Goal: Information Seeking & Learning: Learn about a topic

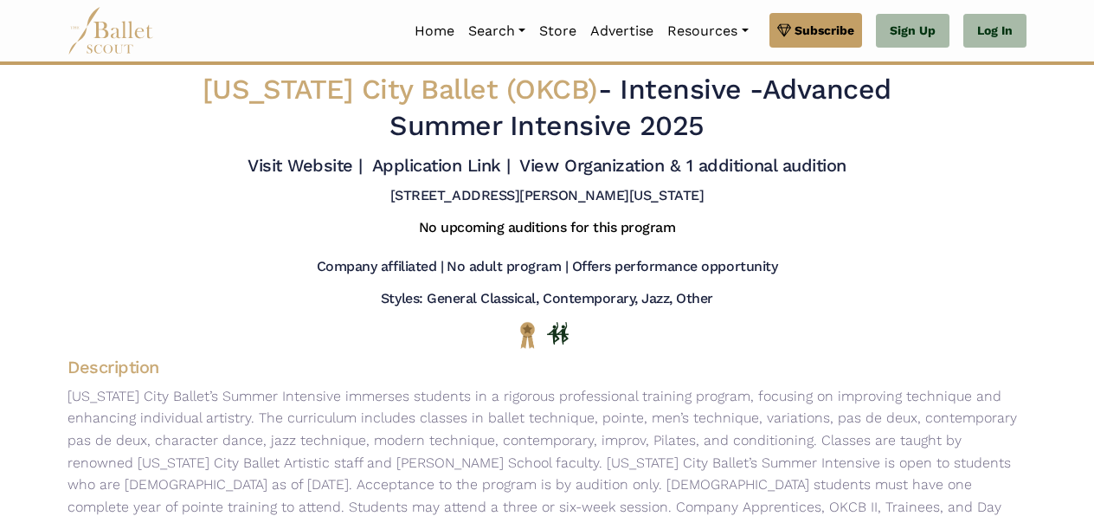
drag, startPoint x: 1092, startPoint y: 138, endPoint x: 1096, endPoint y: 159, distance: 21.1
drag, startPoint x: 1096, startPoint y: 159, endPoint x: 1096, endPoint y: 269, distance: 109.9
drag, startPoint x: 1096, startPoint y: 269, endPoint x: 844, endPoint y: 321, distance: 257.1
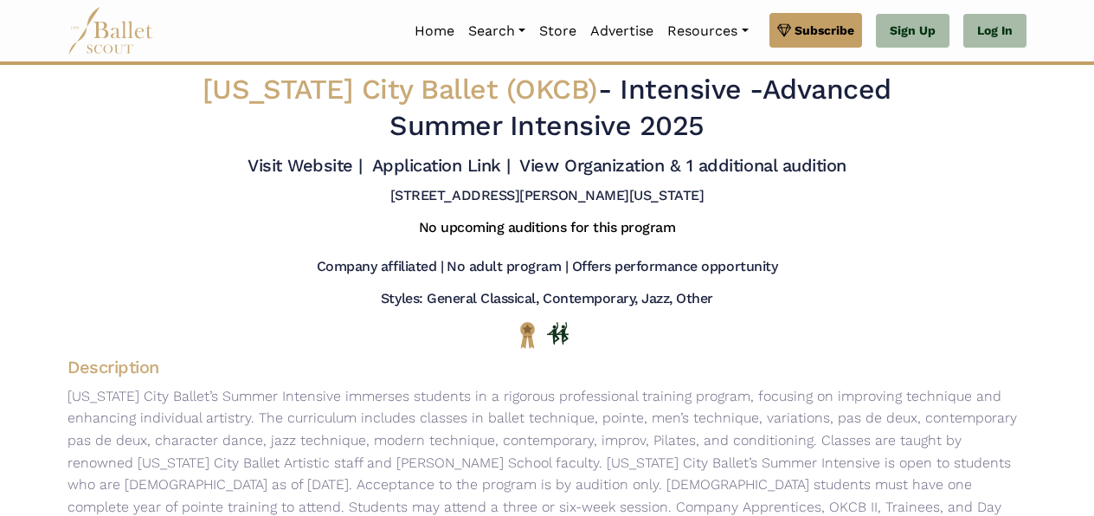
click at [844, 321] on div at bounding box center [546, 334] width 931 height 27
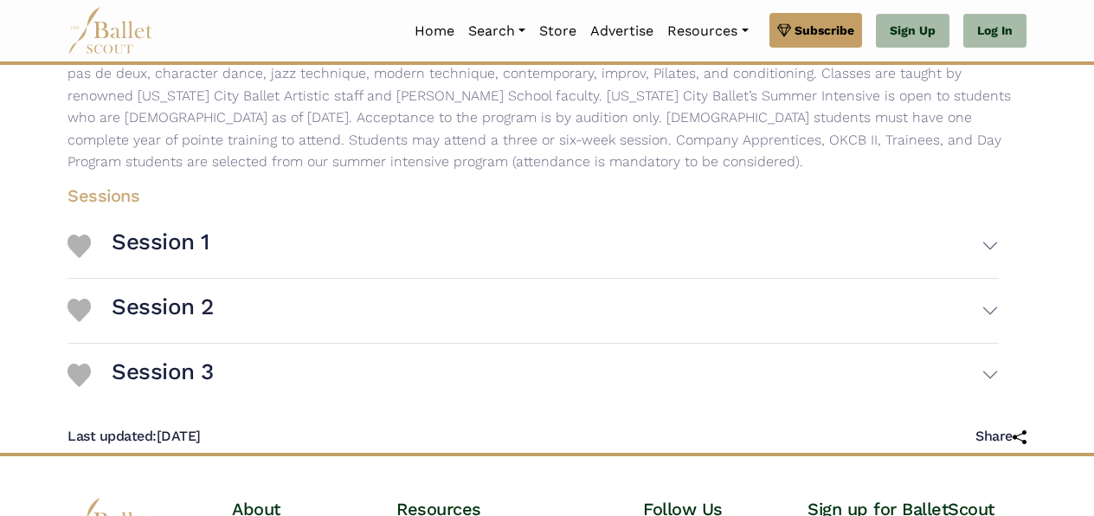
scroll to position [365, 0]
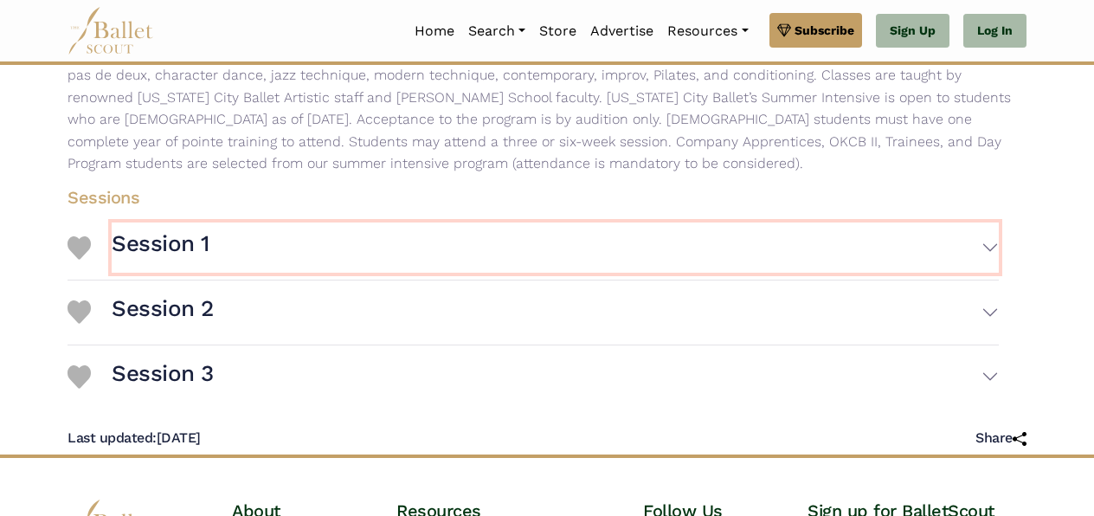
click at [986, 247] on button "Session 1" at bounding box center [555, 247] width 887 height 50
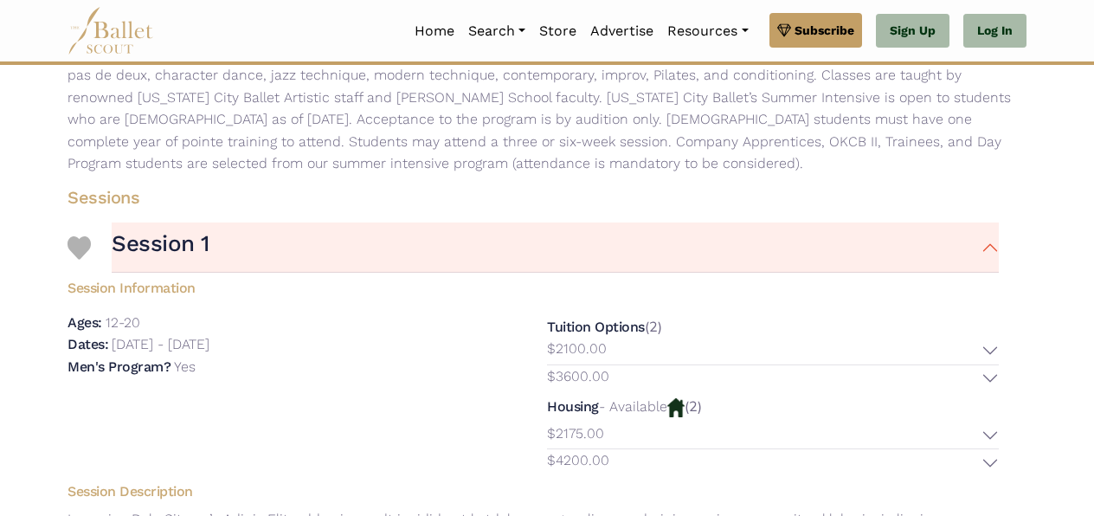
drag, startPoint x: 1093, startPoint y: 219, endPoint x: 1091, endPoint y: 253, distance: 33.8
click at [1091, 253] on body "Premium Feature Make this audition season count. Upgrade to premium for access …" at bounding box center [547, 382] width 1094 height 1494
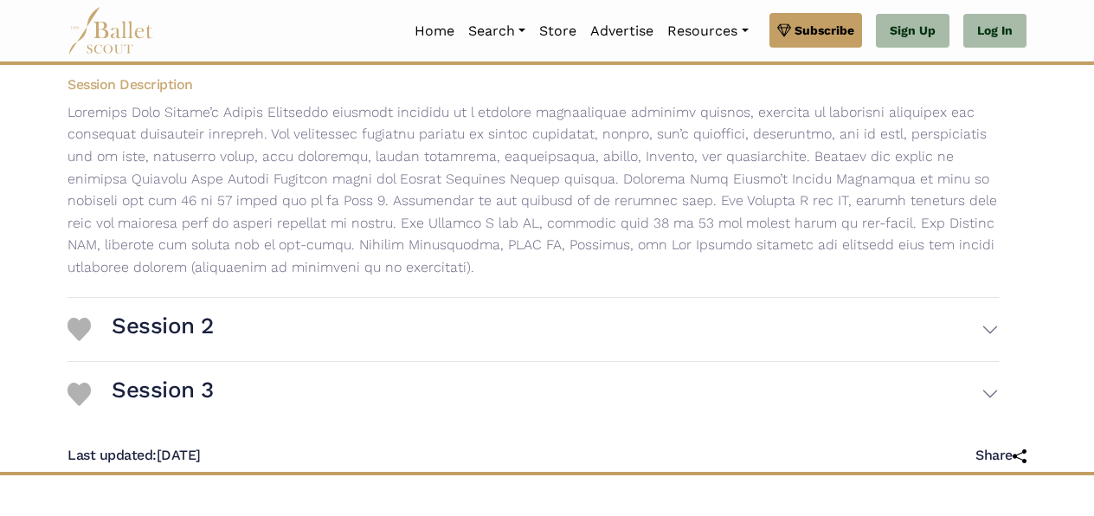
scroll to position [770, 0]
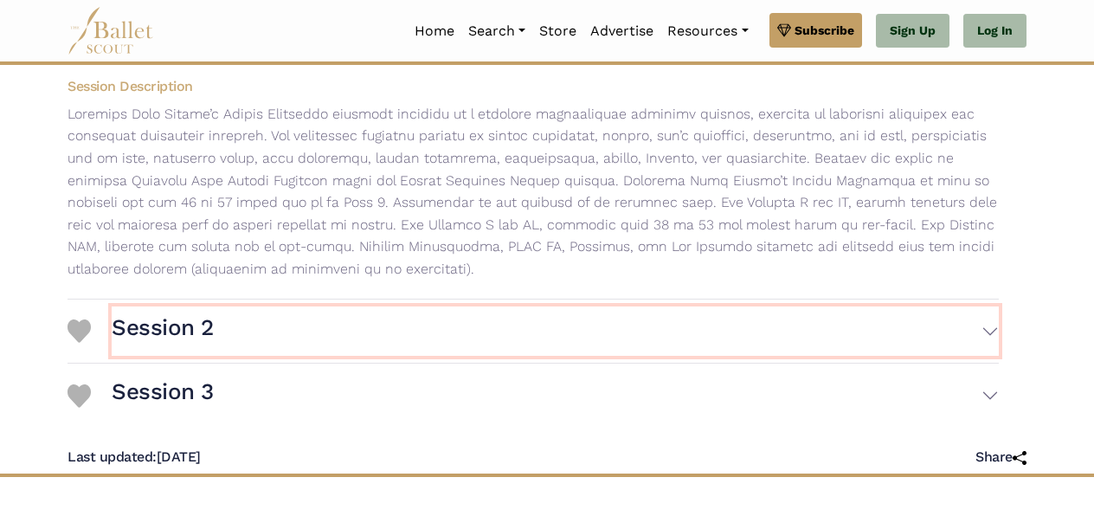
click at [991, 321] on button "Session 2" at bounding box center [555, 331] width 887 height 50
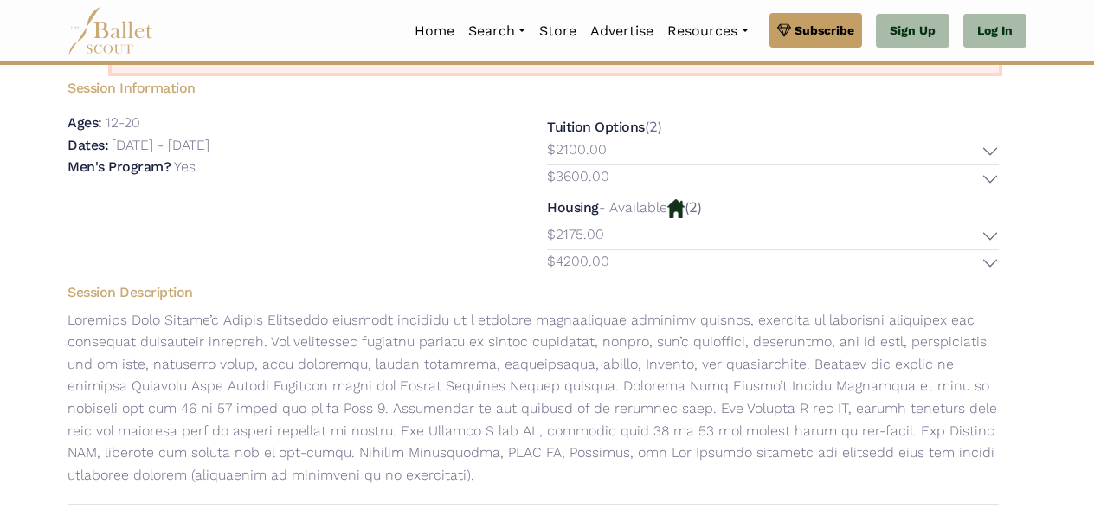
scroll to position [1056, 0]
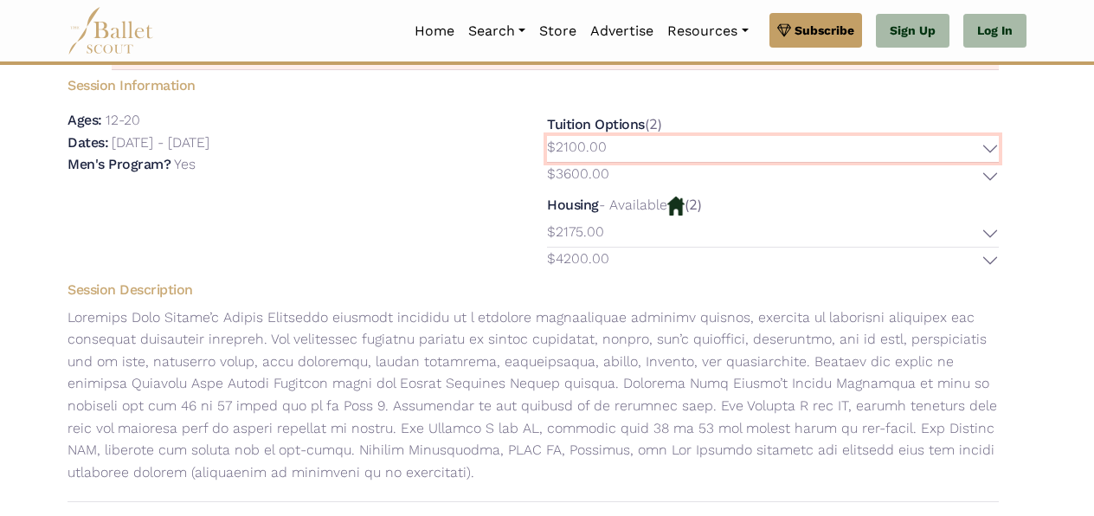
click at [995, 153] on button "$2100.00" at bounding box center [773, 149] width 452 height 27
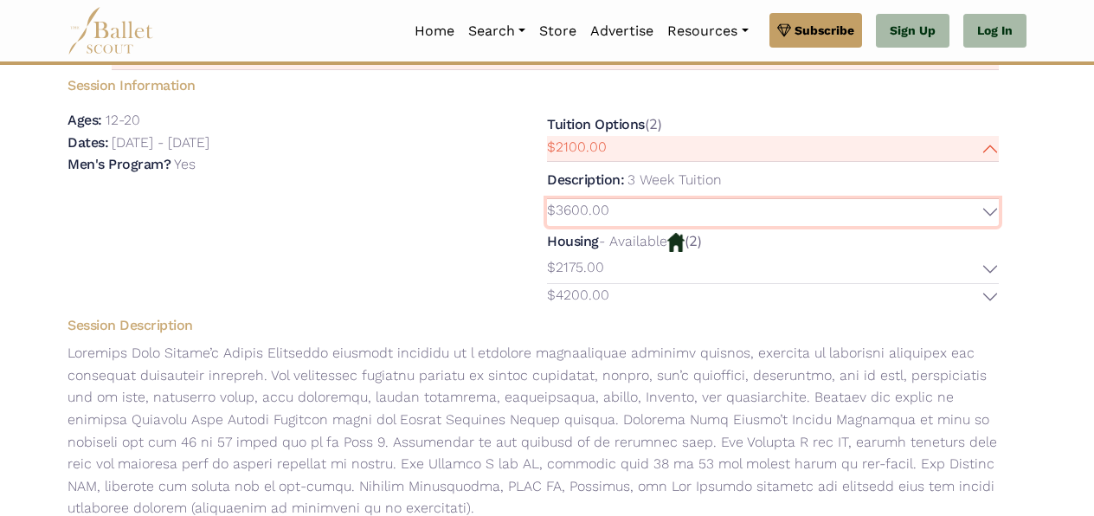
click at [986, 209] on button "$3600.00" at bounding box center [773, 212] width 452 height 27
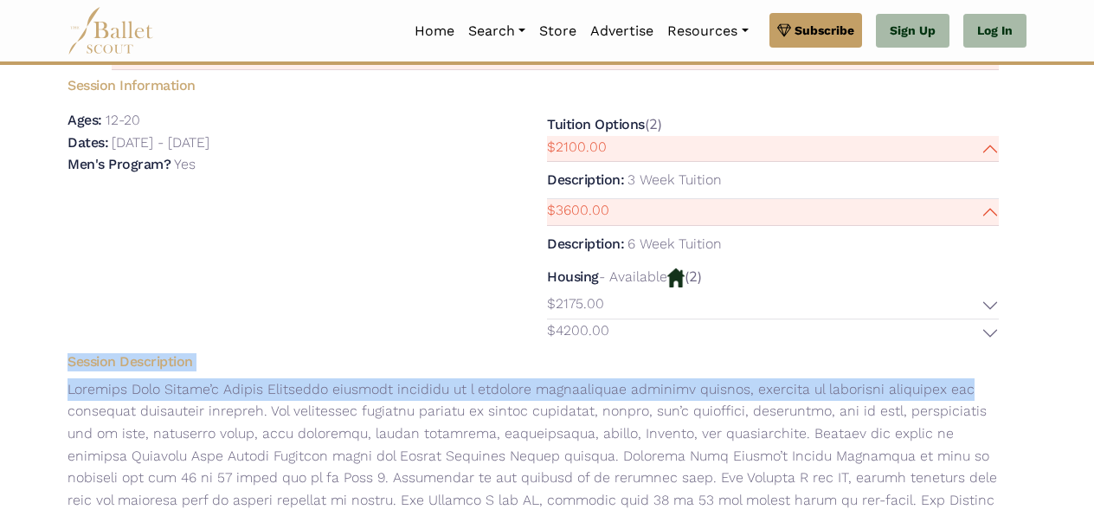
drag, startPoint x: 1092, startPoint y: 337, endPoint x: 1096, endPoint y: 393, distance: 55.5
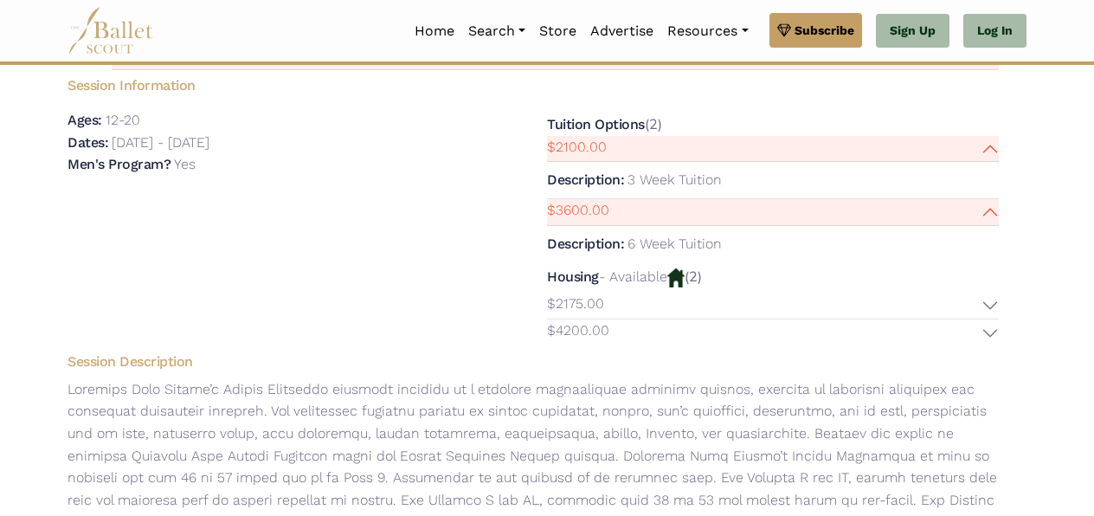
drag, startPoint x: 1096, startPoint y: 393, endPoint x: 1009, endPoint y: 487, distance: 128.0
click at [1009, 487] on p at bounding box center [533, 466] width 959 height 177
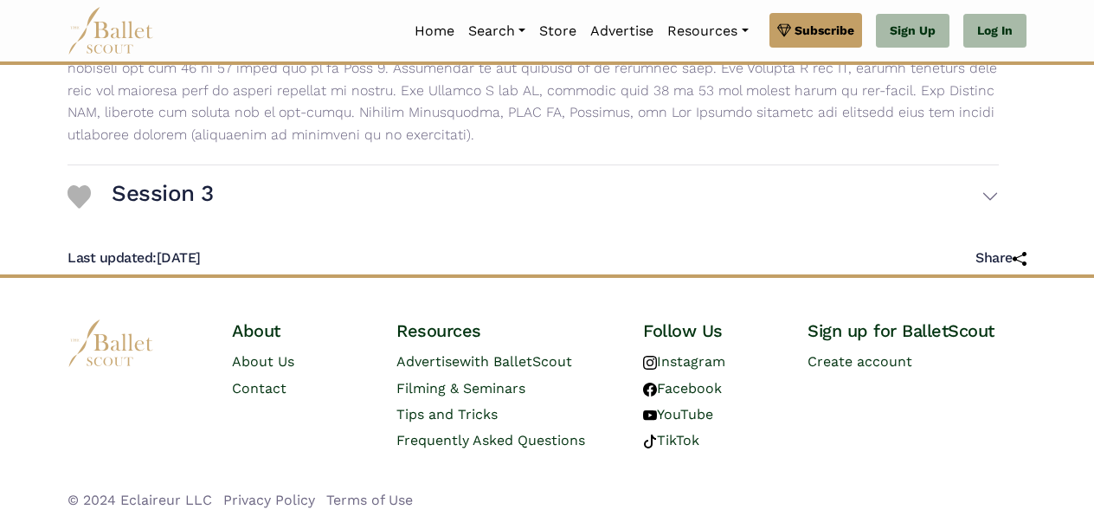
scroll to position [1475, 0]
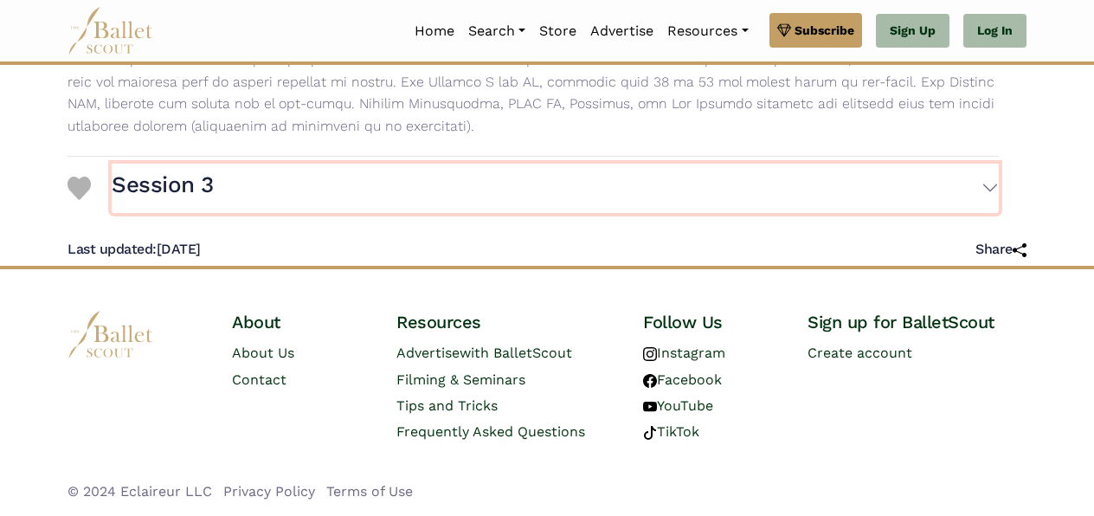
click at [988, 191] on button "Session 3" at bounding box center [555, 189] width 887 height 50
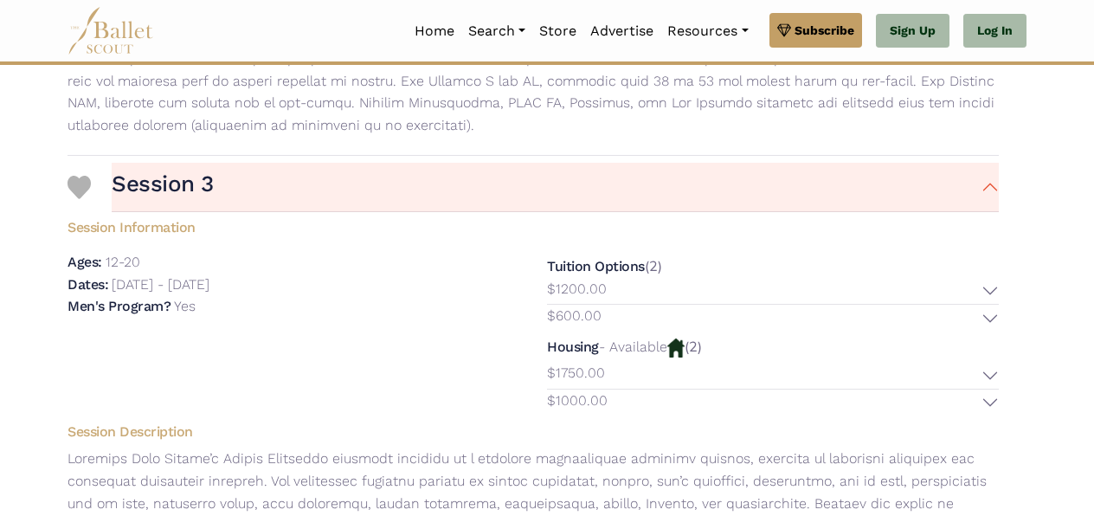
drag, startPoint x: 1093, startPoint y: 349, endPoint x: 1091, endPoint y: 305, distance: 44.2
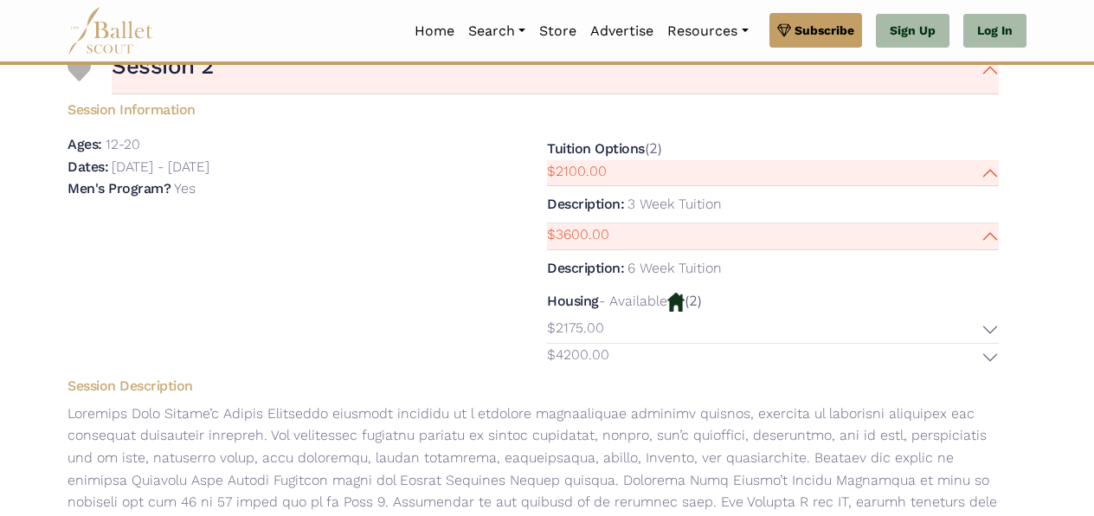
scroll to position [1023, 0]
